Goal: Navigation & Orientation: Understand site structure

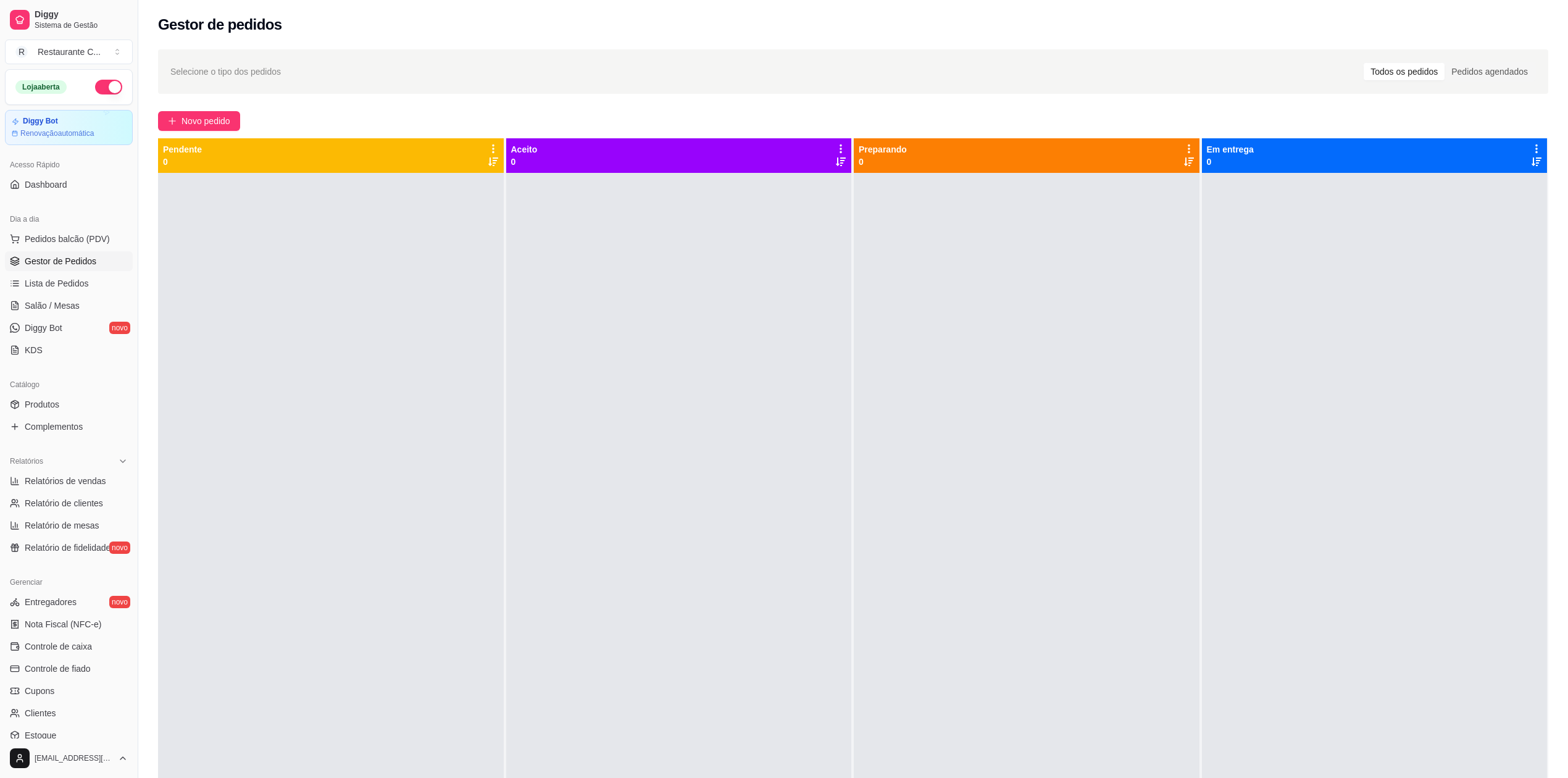
scroll to position [29, 0]
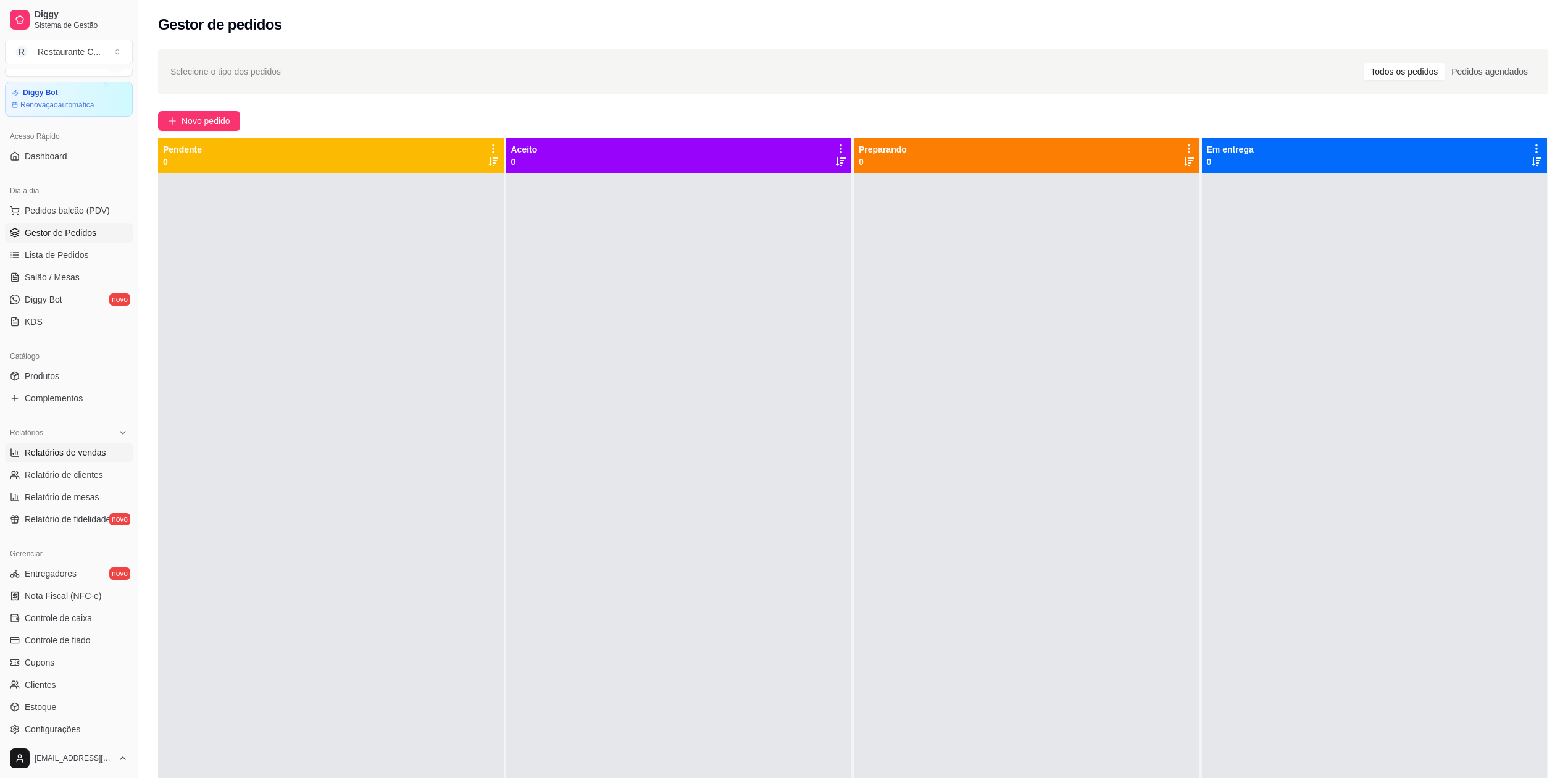
click at [84, 453] on span "Relatórios de vendas" at bounding box center [65, 453] width 82 height 12
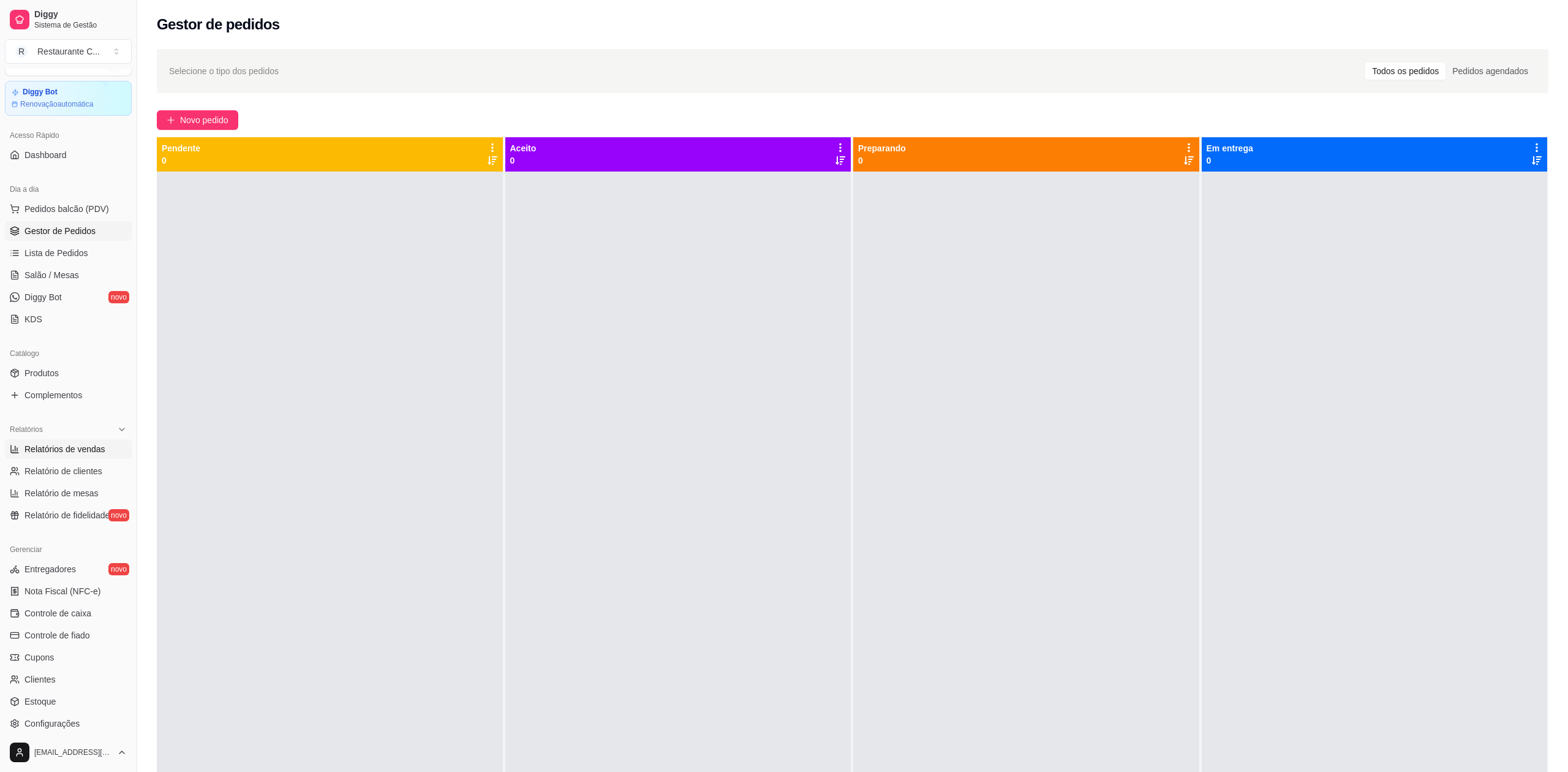
select select "ALL"
select select "0"
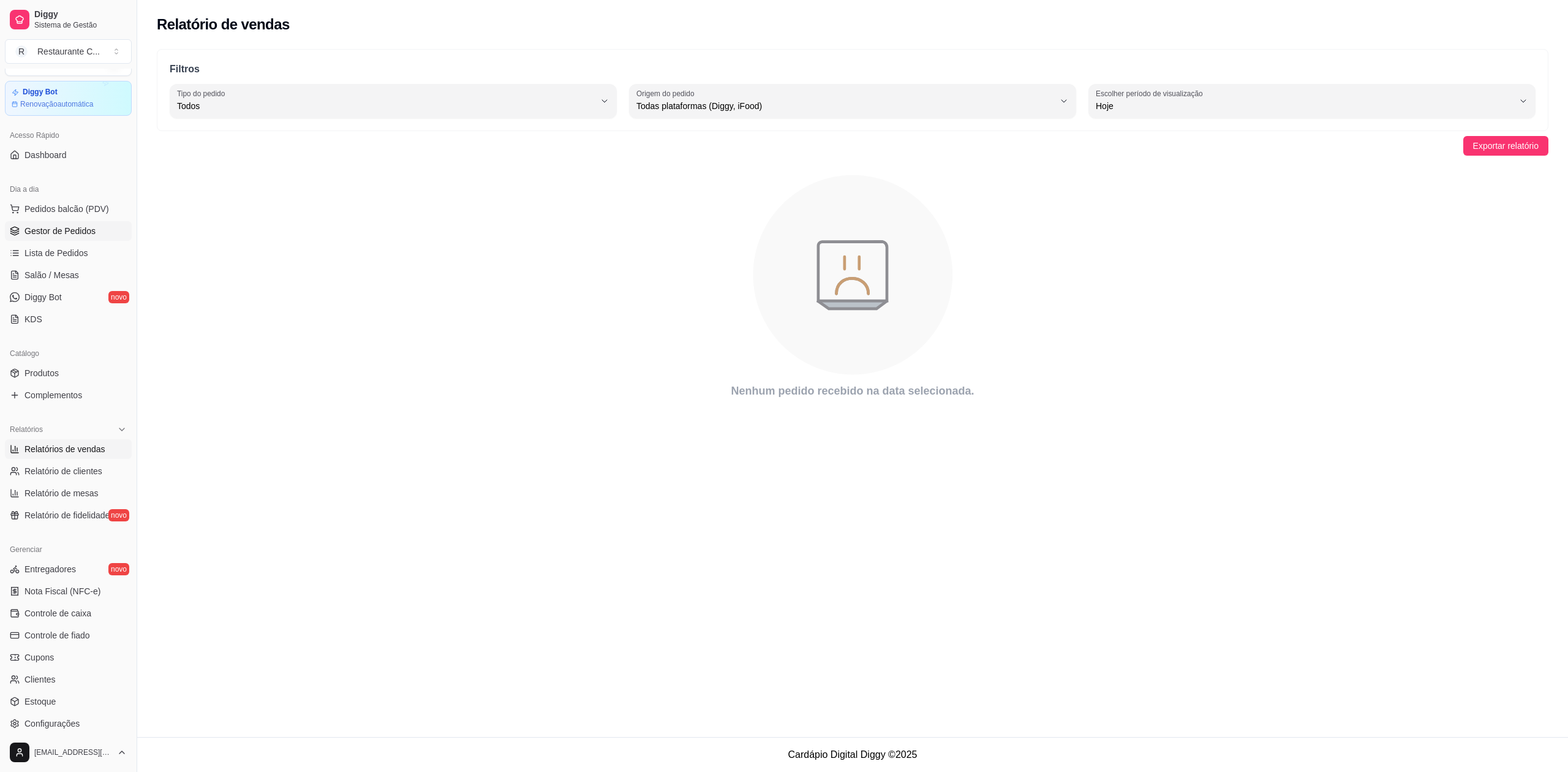
click at [61, 233] on span "Gestor de Pedidos" at bounding box center [59, 231] width 71 height 12
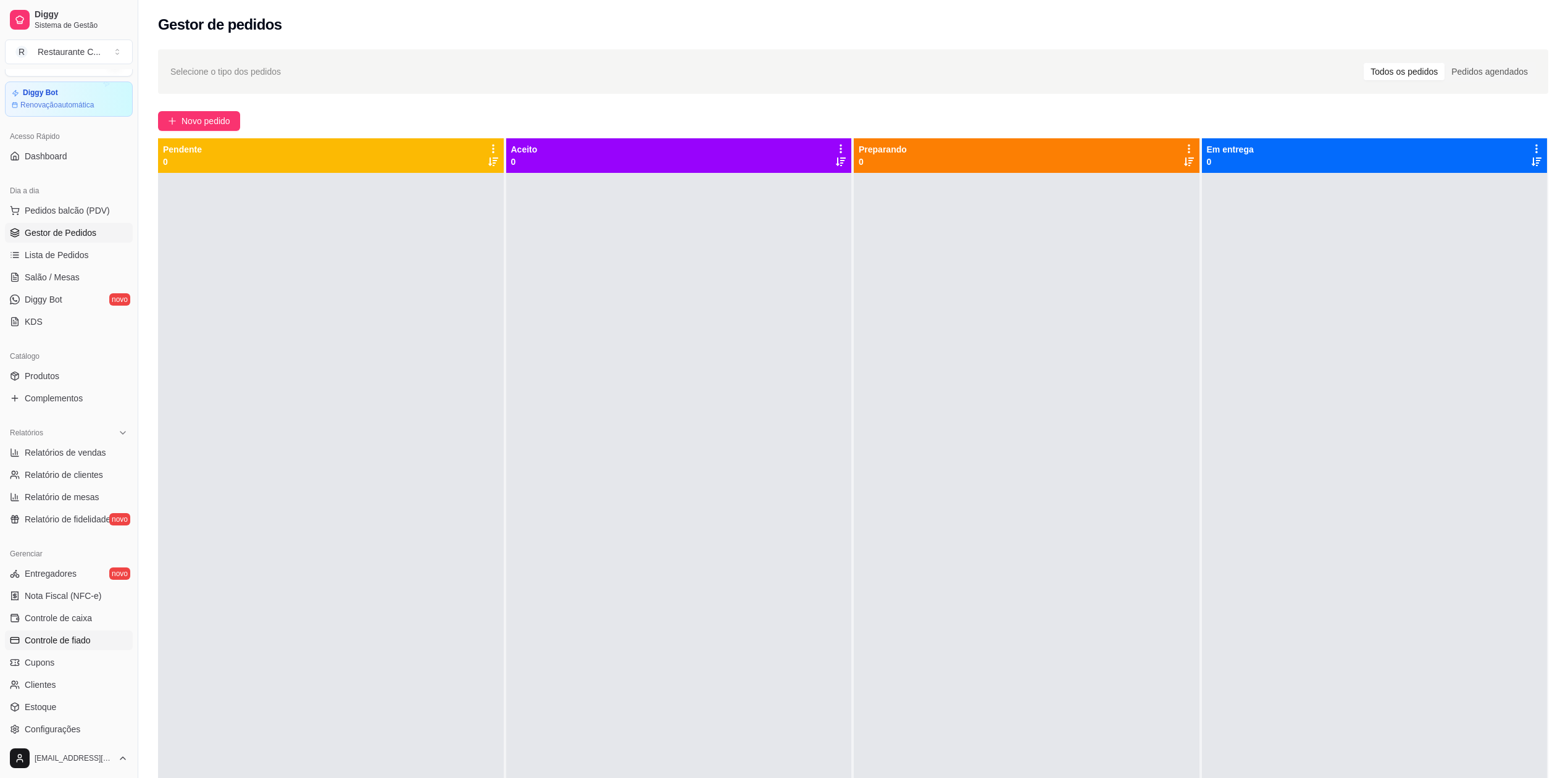
click at [80, 640] on span "Controle de fiado" at bounding box center [57, 640] width 66 height 12
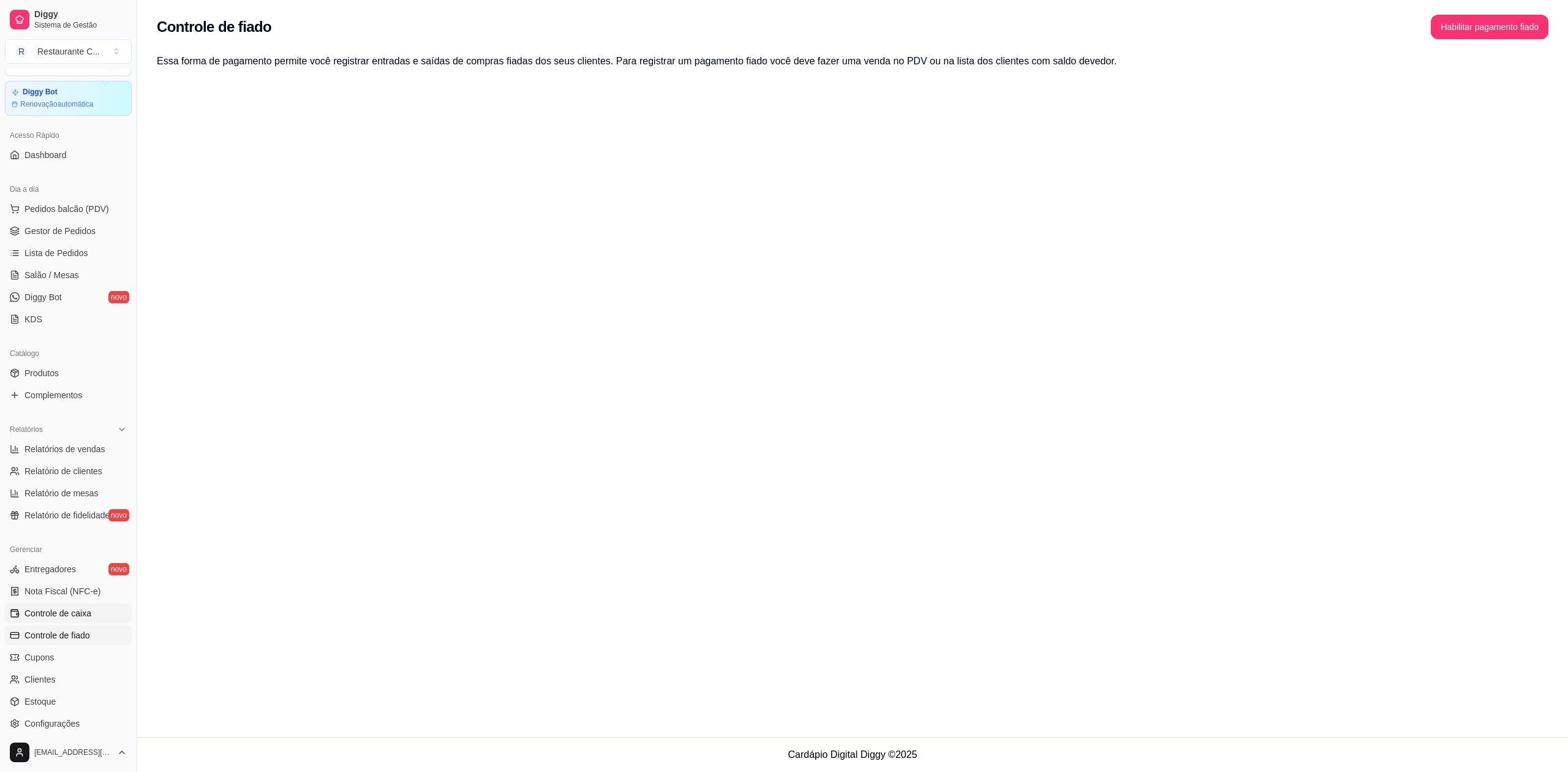
click at [84, 616] on span "Controle de caixa" at bounding box center [57, 613] width 67 height 12
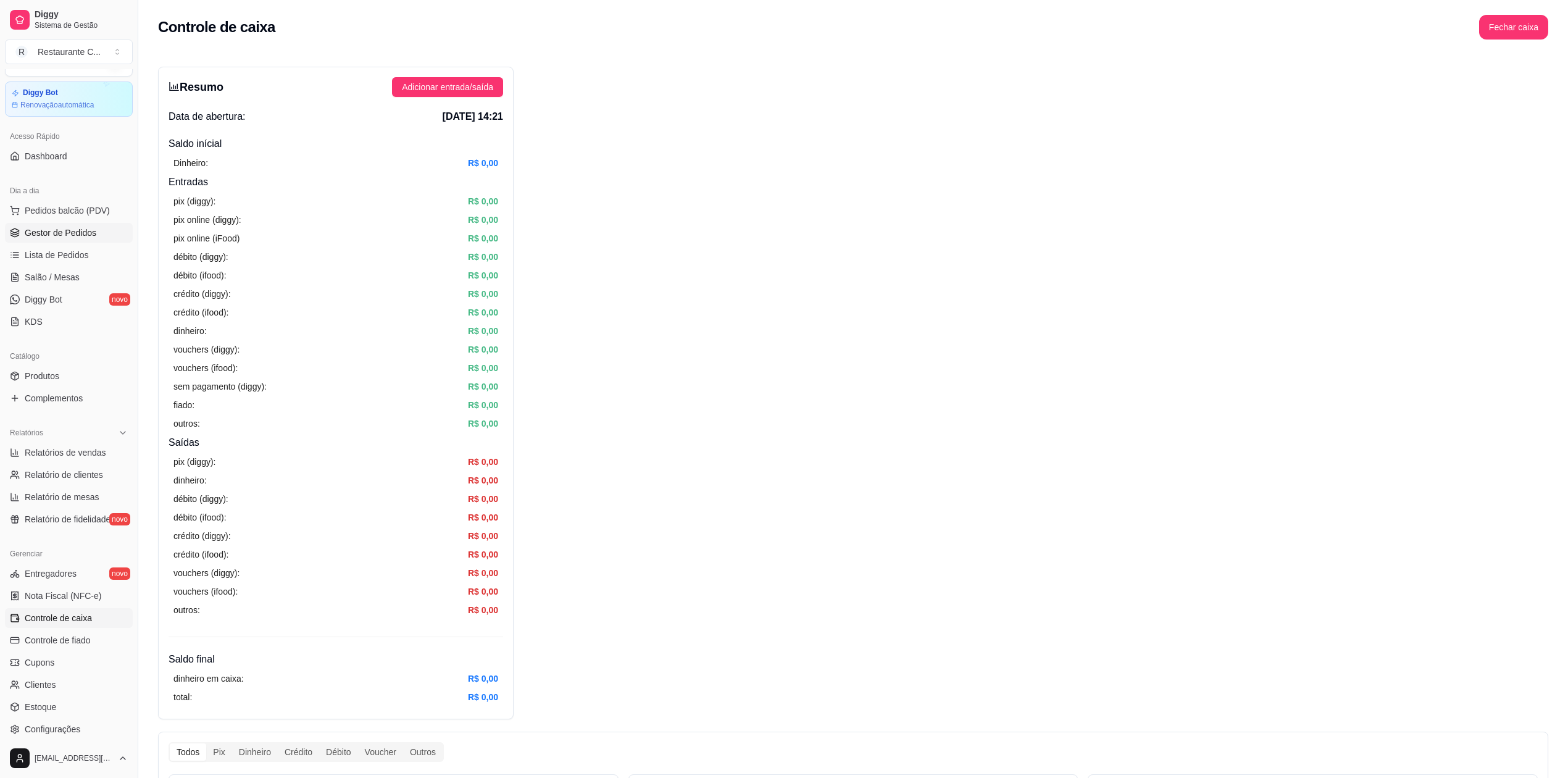
click at [71, 233] on span "Gestor de Pedidos" at bounding box center [60, 233] width 71 height 12
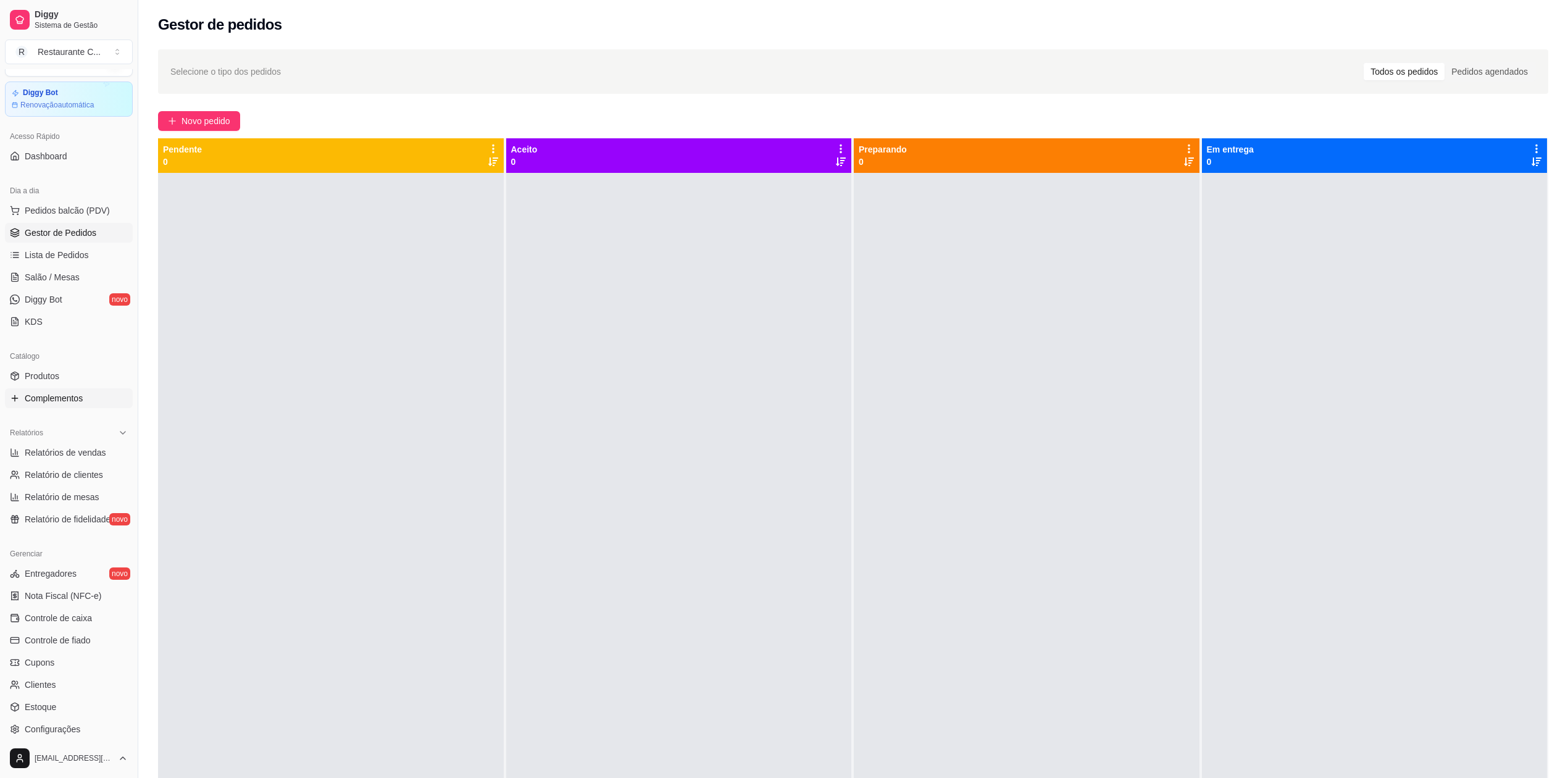
click at [75, 395] on span "Complementos" at bounding box center [53, 398] width 58 height 12
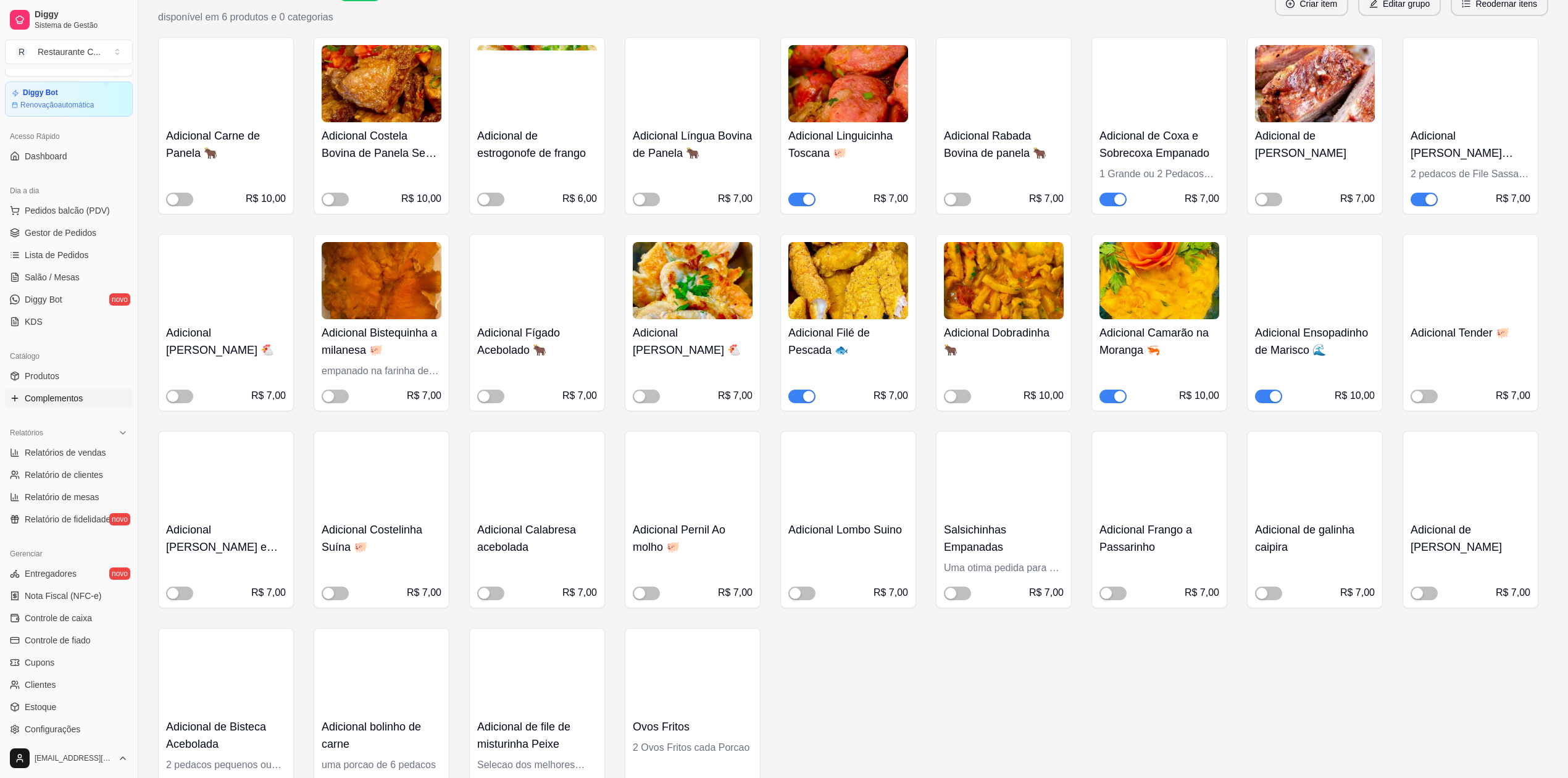
scroll to position [988, 0]
